Goal: Feedback & Contribution: Leave review/rating

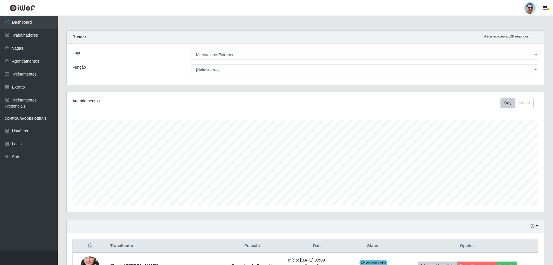
select select "175"
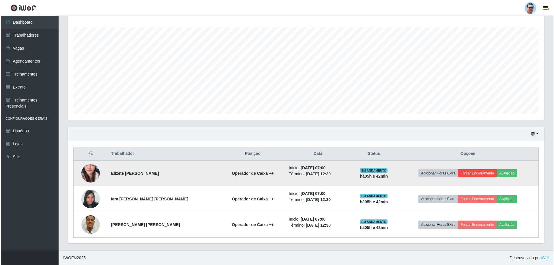
scroll to position [120, 477]
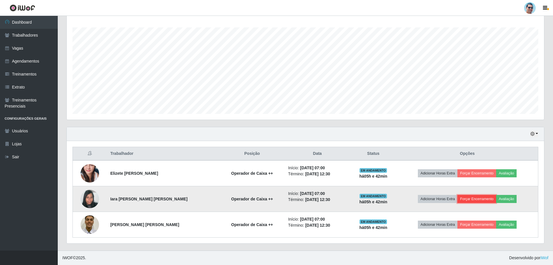
click at [474, 200] on button "Forçar Encerramento" at bounding box center [476, 199] width 39 height 8
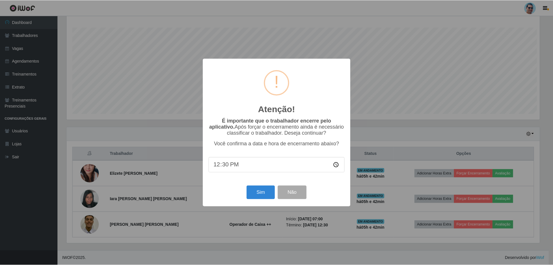
scroll to position [120, 474]
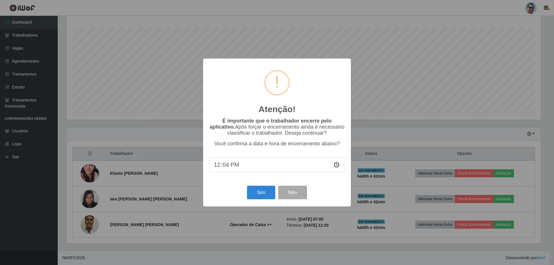
type input "12:41"
click at [271, 192] on button "Sim" at bounding box center [261, 193] width 28 height 14
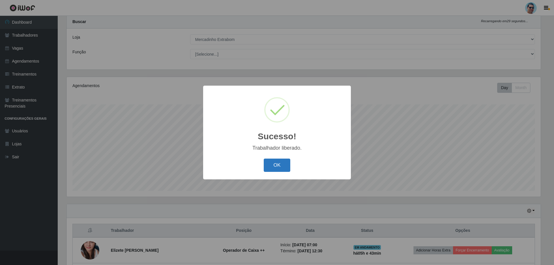
click at [280, 164] on button "OK" at bounding box center [277, 166] width 27 height 14
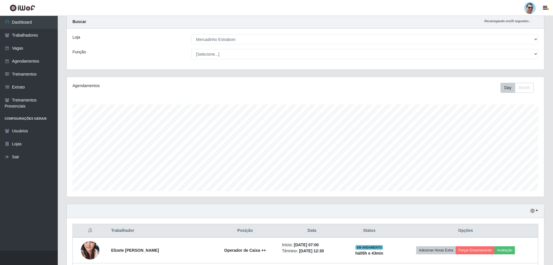
scroll to position [67, 0]
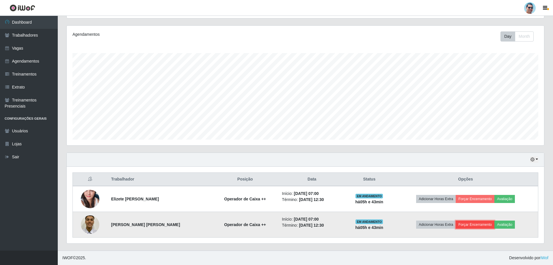
click at [479, 227] on button "Forçar Encerramento" at bounding box center [475, 225] width 39 height 8
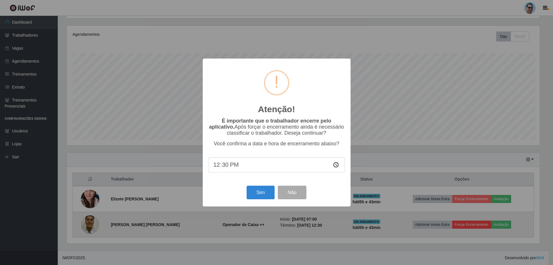
scroll to position [120, 474]
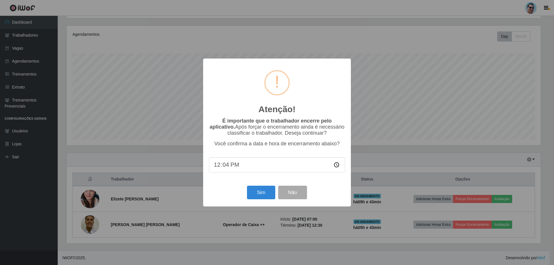
type input "12:41"
click at [252, 194] on button "Sim" at bounding box center [261, 193] width 28 height 14
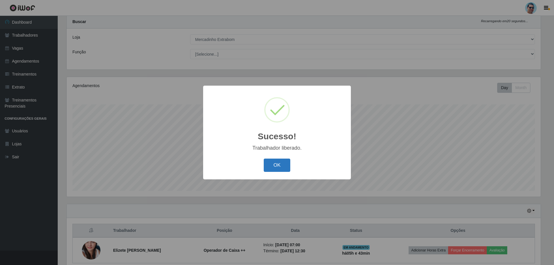
click at [275, 164] on button "OK" at bounding box center [277, 166] width 27 height 14
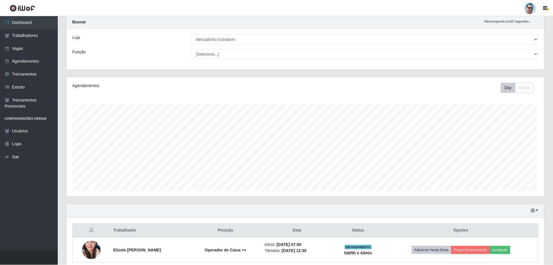
scroll to position [120, 477]
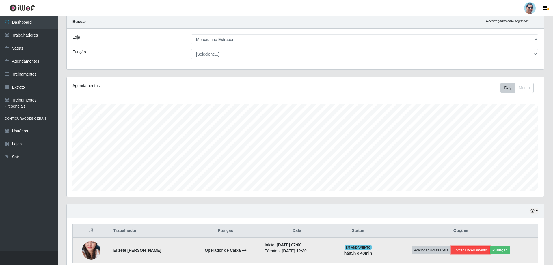
click at [467, 251] on button "Forçar Encerramento" at bounding box center [470, 251] width 39 height 8
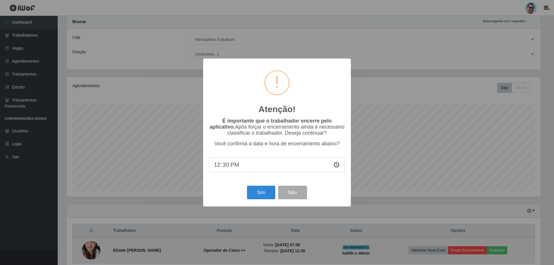
type input "12:04"
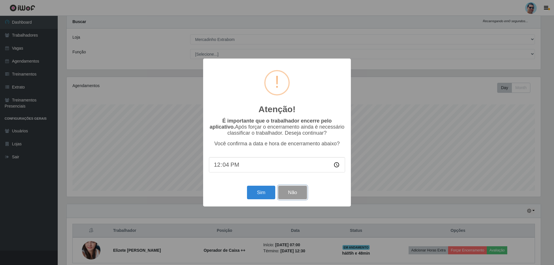
click at [303, 192] on button "Não" at bounding box center [292, 193] width 29 height 14
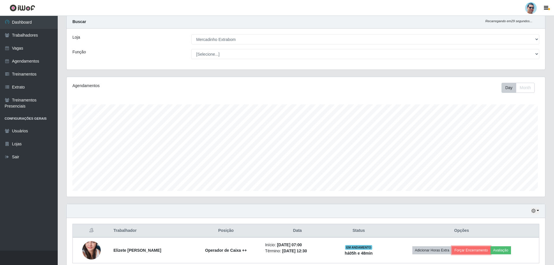
scroll to position [120, 477]
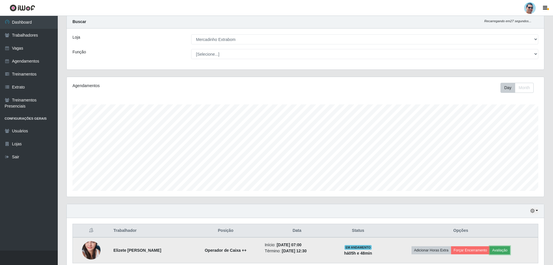
click at [500, 254] on button "Avaliação" at bounding box center [500, 251] width 21 height 8
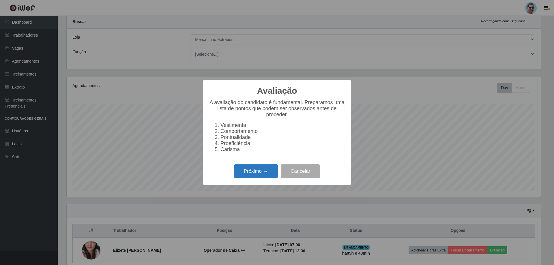
click at [264, 174] on button "Próximo →" at bounding box center [256, 172] width 44 height 14
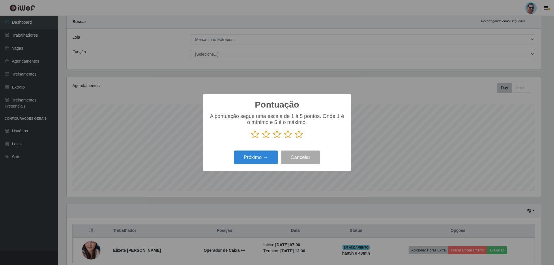
click at [301, 137] on icon at bounding box center [299, 134] width 8 height 9
click at [295, 139] on input "radio" at bounding box center [295, 139] width 0 height 0
click at [266, 158] on button "Próximo →" at bounding box center [256, 158] width 44 height 14
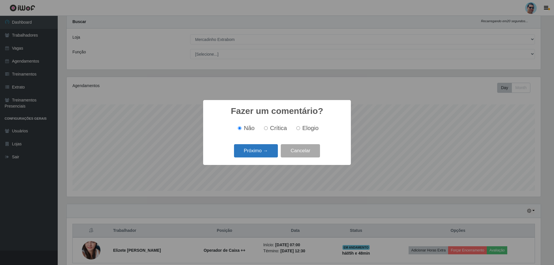
click at [269, 145] on button "Próximo →" at bounding box center [256, 151] width 44 height 14
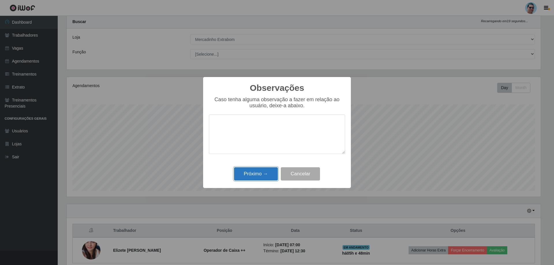
click at [269, 172] on button "Próximo →" at bounding box center [256, 174] width 44 height 14
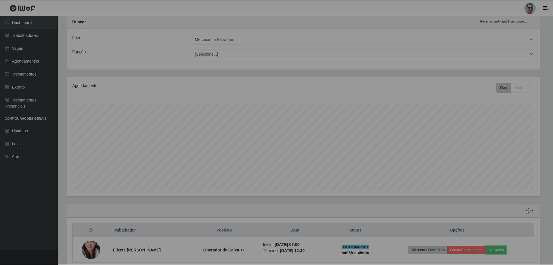
scroll to position [120, 477]
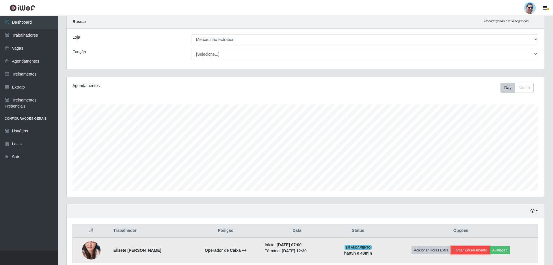
click at [462, 251] on button "Forçar Encerramento" at bounding box center [470, 251] width 39 height 8
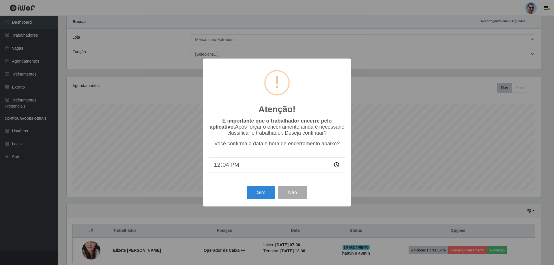
type input "12:46"
click at [263, 189] on button "Sim" at bounding box center [261, 193] width 28 height 14
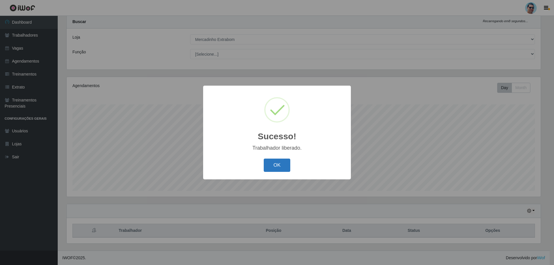
click at [274, 171] on button "OK" at bounding box center [277, 166] width 27 height 14
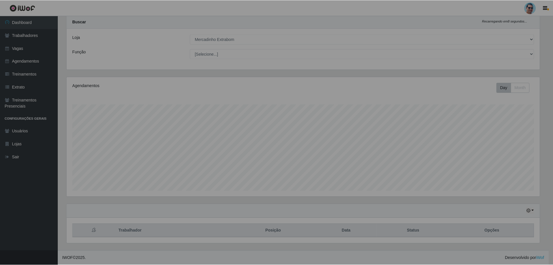
scroll to position [120, 477]
